Goal: Navigation & Orientation: Go to known website

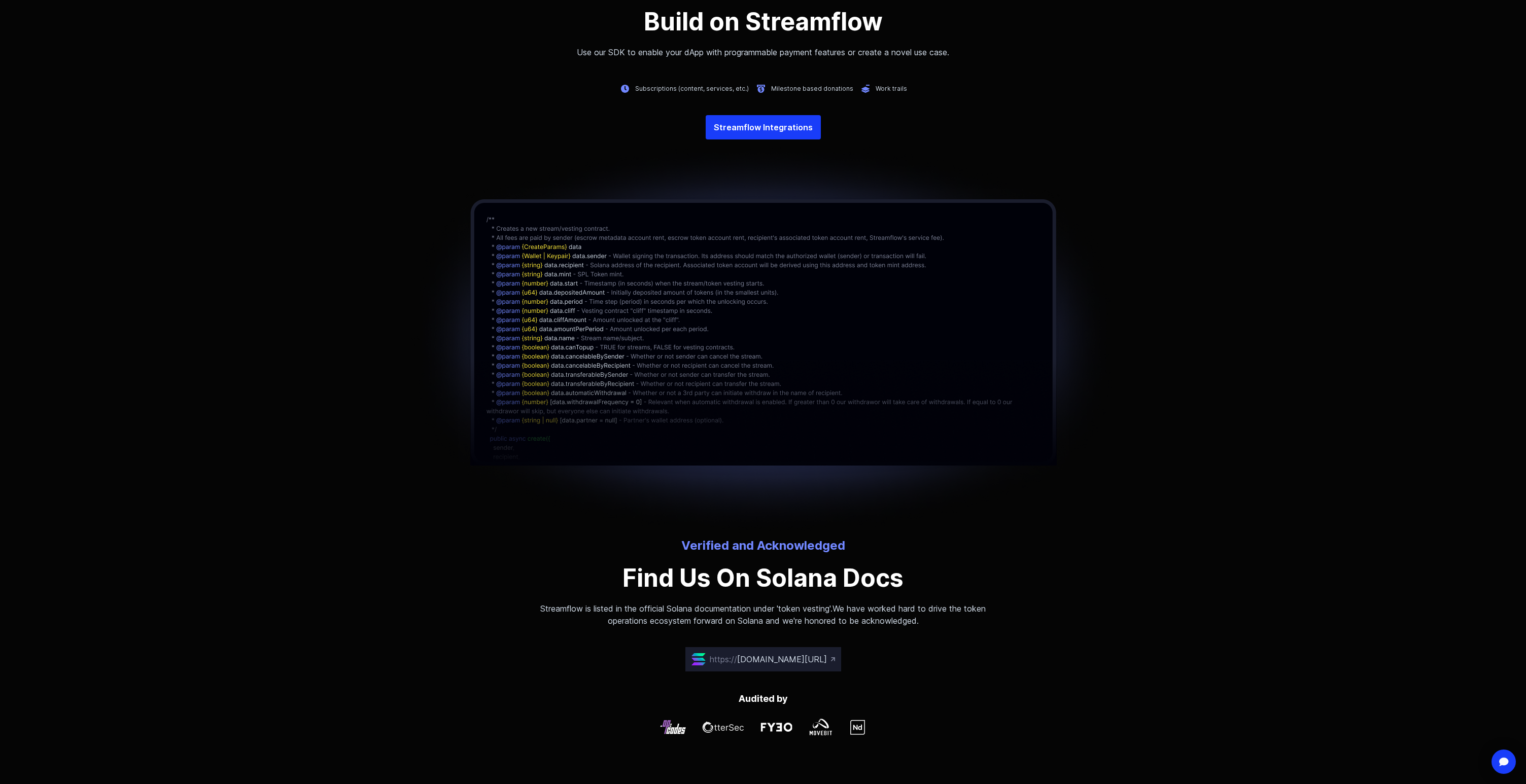
scroll to position [2350, 0]
click at [784, 136] on link "Streamflow Integrations" at bounding box center [763, 129] width 115 height 24
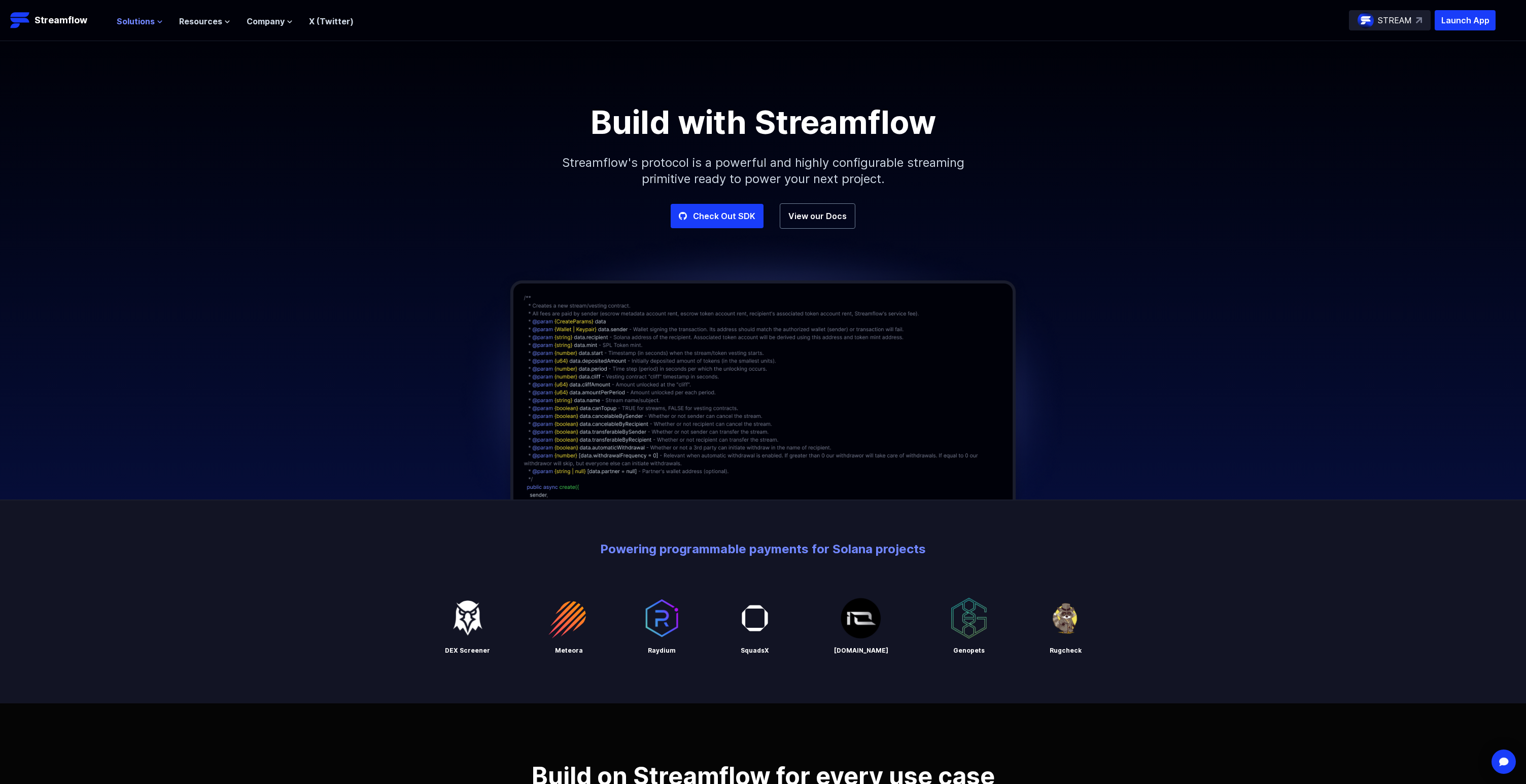
click at [130, 21] on span "Solutions" at bounding box center [136, 21] width 38 height 12
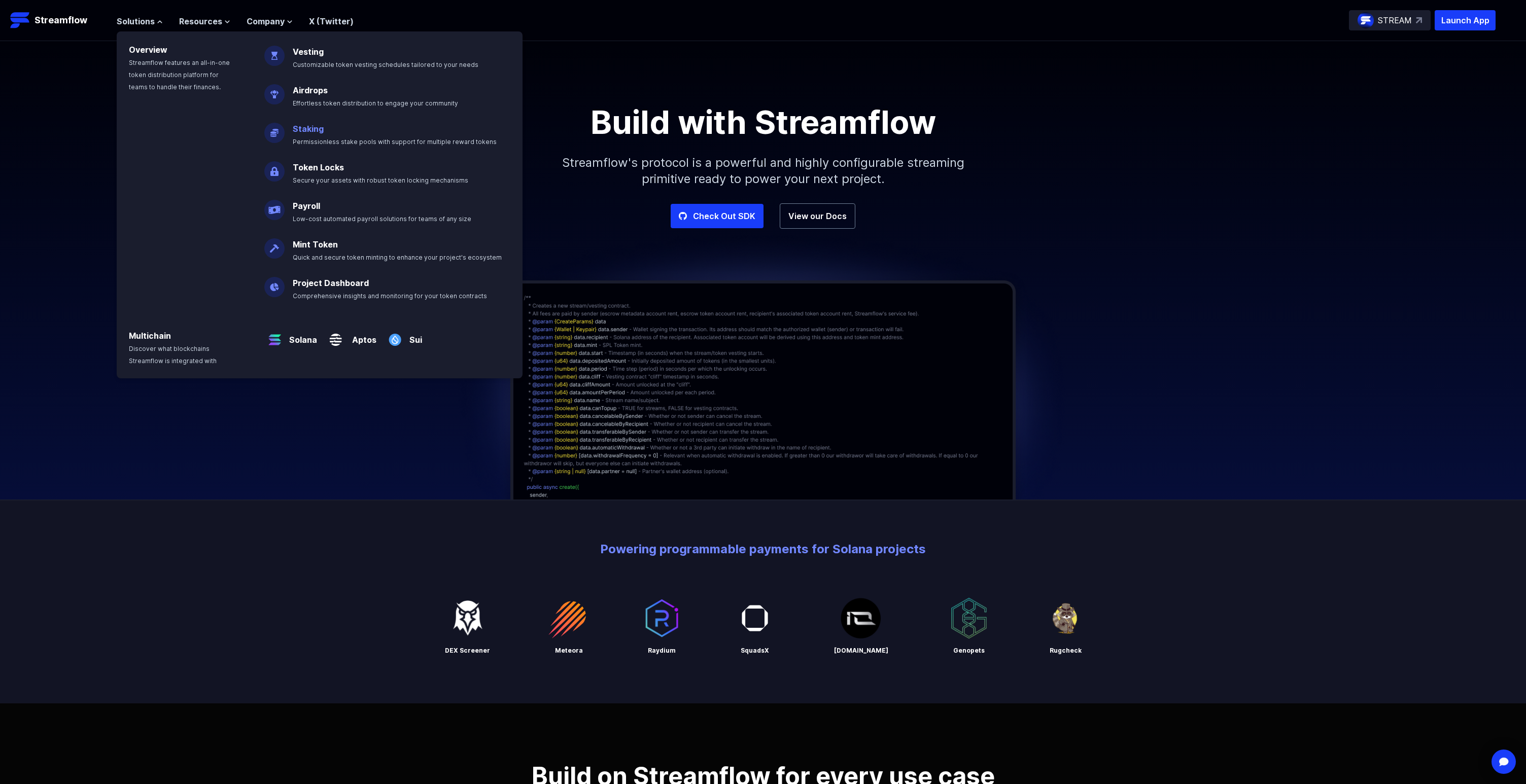
click at [303, 127] on link "Staking" at bounding box center [308, 128] width 31 height 10
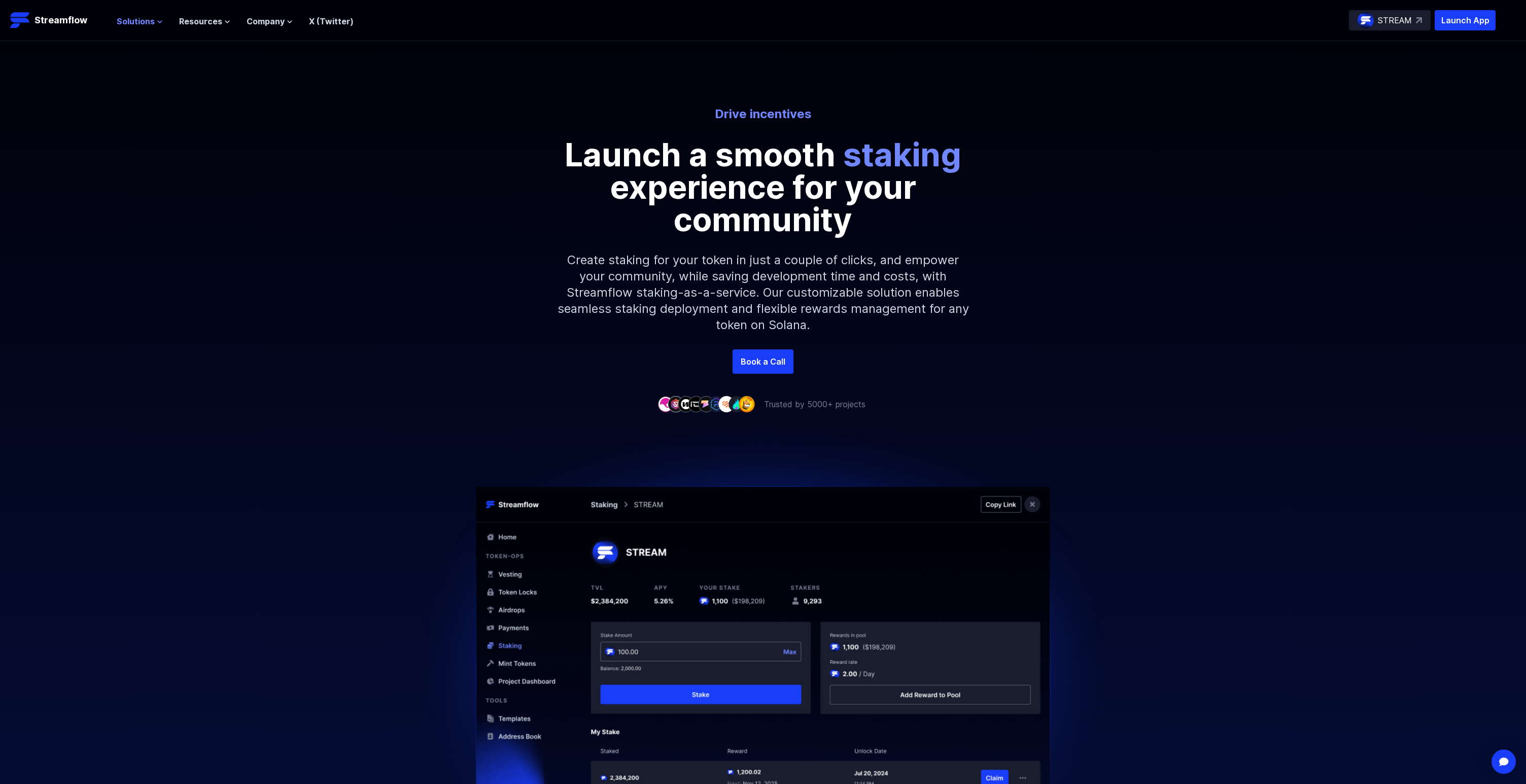
click at [125, 16] on span "Solutions" at bounding box center [136, 21] width 38 height 12
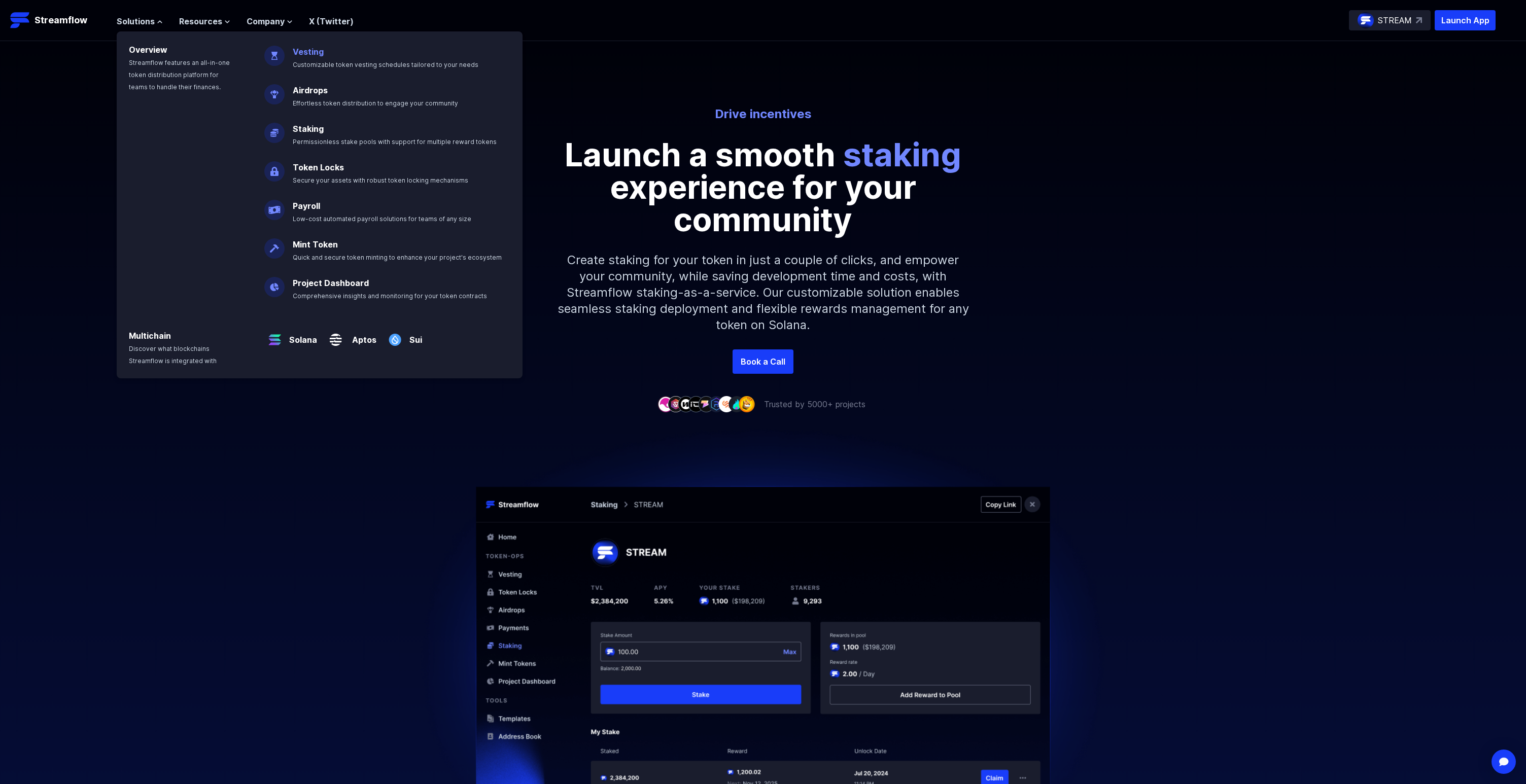
click at [302, 63] on span "Customizable token vesting schedules tailored to your needs" at bounding box center [385, 65] width 185 height 8
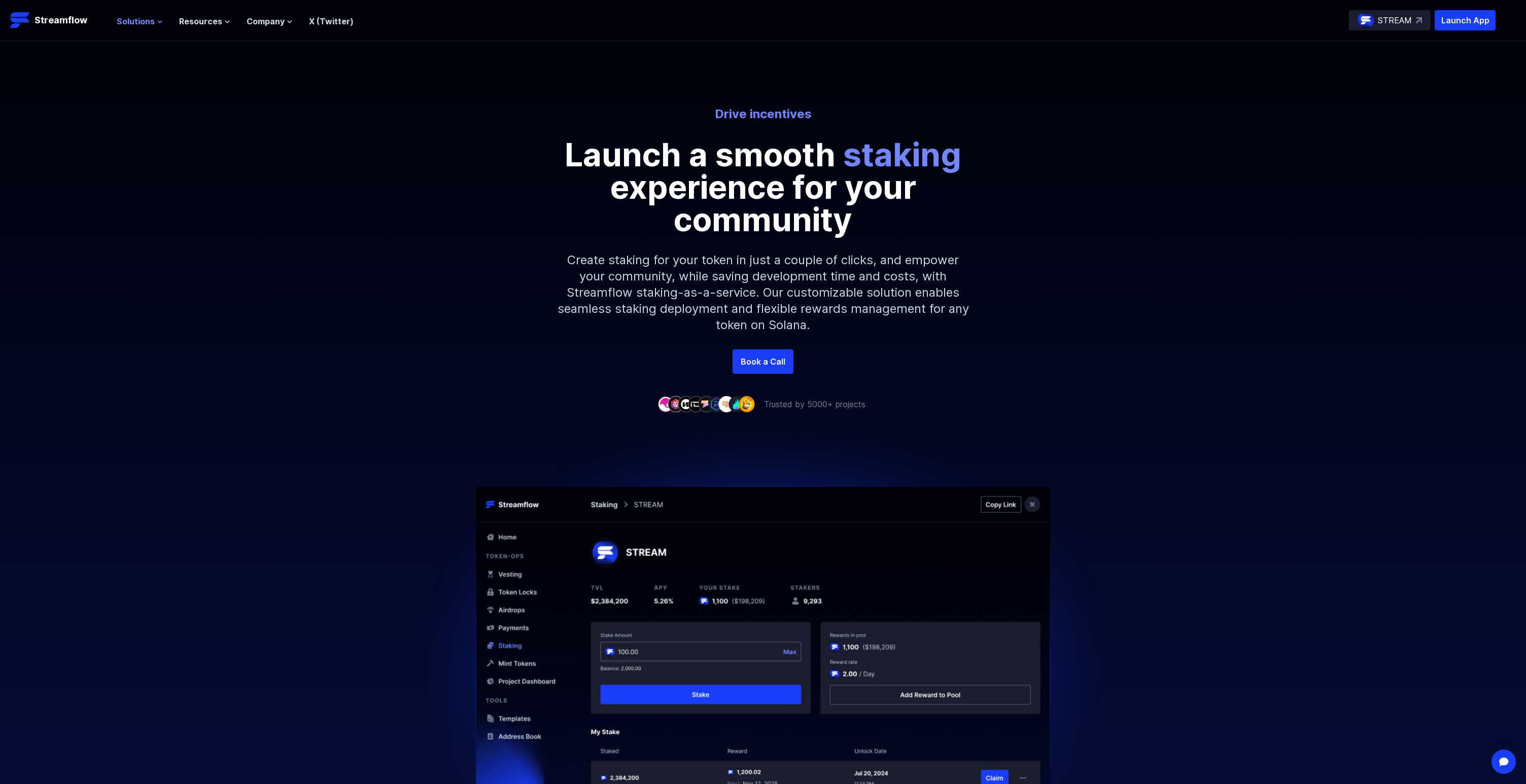
click at [154, 19] on button "Solutions" at bounding box center [140, 21] width 46 height 12
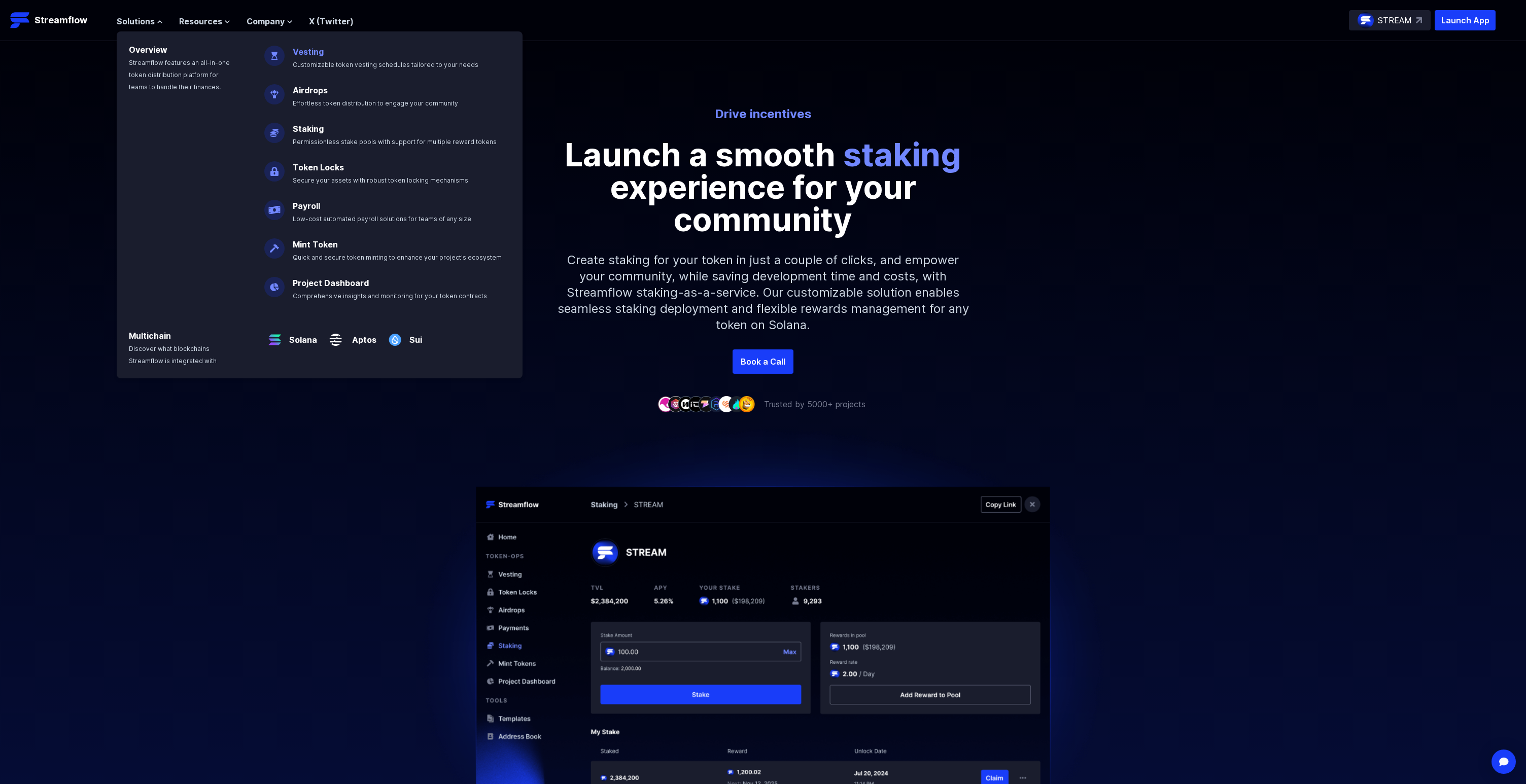
click at [296, 52] on link "Vesting" at bounding box center [308, 52] width 31 height 10
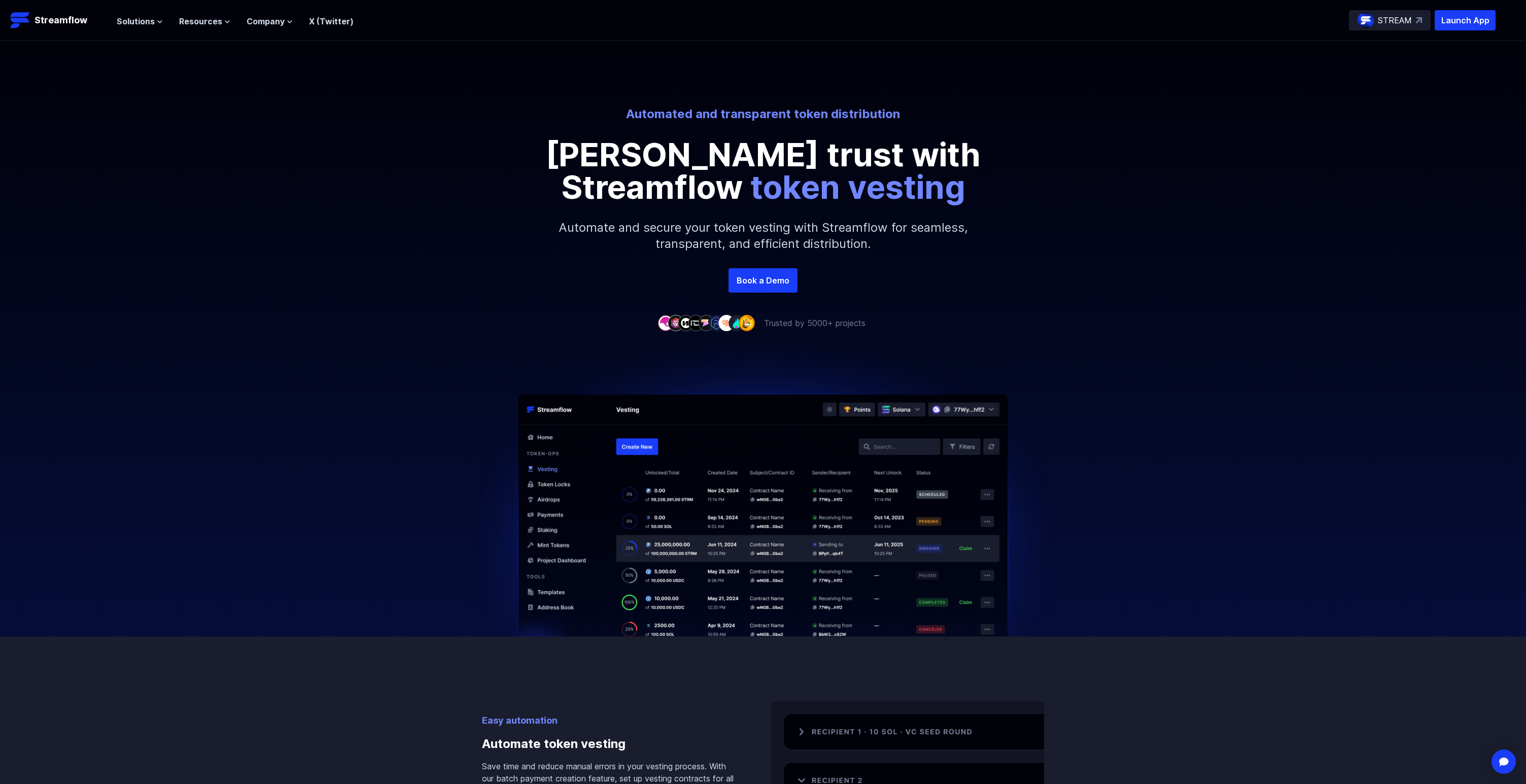
click at [1454, 31] on header "Streamflow Launch App STREAM Solutions Overview Streamflow features an all-in-o…" at bounding box center [763, 20] width 1526 height 41
click at [1462, 23] on p "Launch App" at bounding box center [1465, 20] width 61 height 20
